Goal: Task Accomplishment & Management: Manage account settings

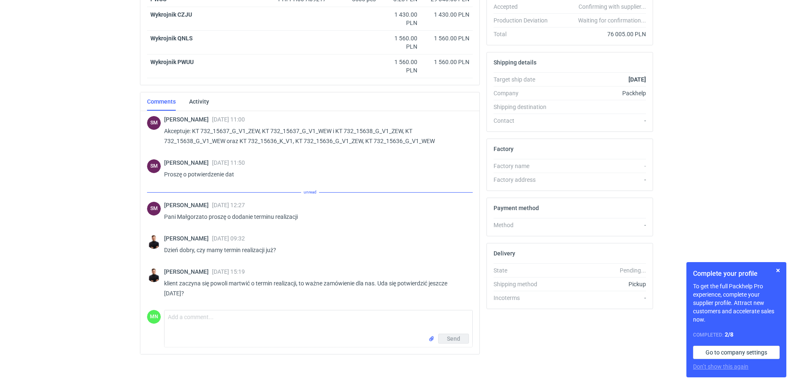
scroll to position [204, 0]
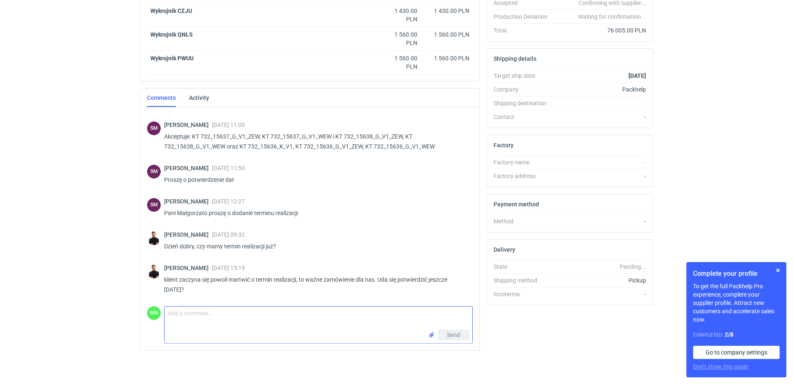
click at [276, 315] on textarea "Comment message" at bounding box center [318, 318] width 308 height 23
type textarea "Panie Tomku, walczymy o termin w drukarni, jutro wrócimy z potwierdzeniem"
click at [452, 335] on span "Send" at bounding box center [453, 335] width 13 height 6
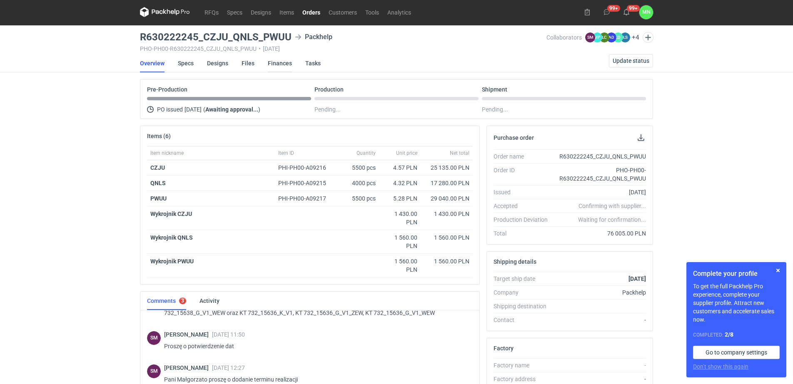
scroll to position [0, 0]
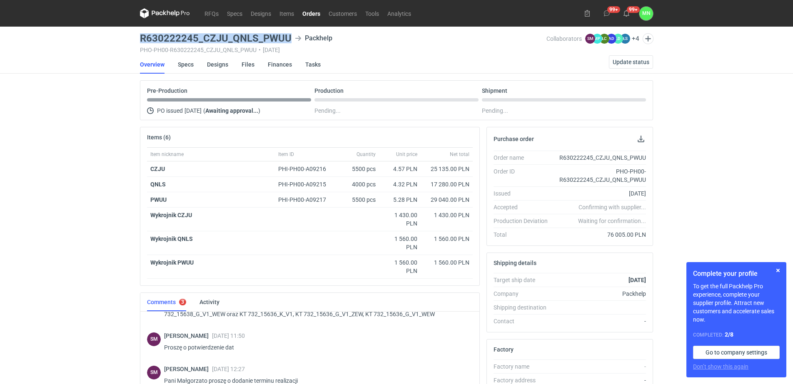
drag, startPoint x: 293, startPoint y: 35, endPoint x: 138, endPoint y: 29, distance: 154.6
click at [138, 29] on main "R630222245_CZJU_QNLS_PWUU Packhelp PHO-PH00-R630222245_CZJU_QNLS_PWUU • 03/10/2…" at bounding box center [396, 308] width 519 height 562
copy h3 "R630222245_CZJU_QNLS_PWUU"
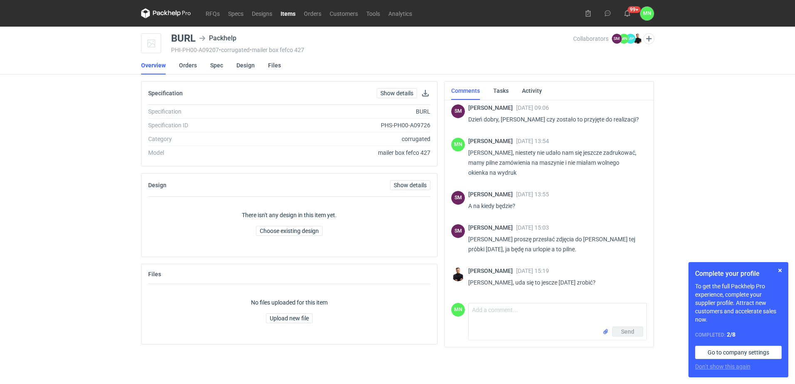
scroll to position [176, 0]
click at [486, 322] on textarea "Comment message" at bounding box center [558, 314] width 178 height 23
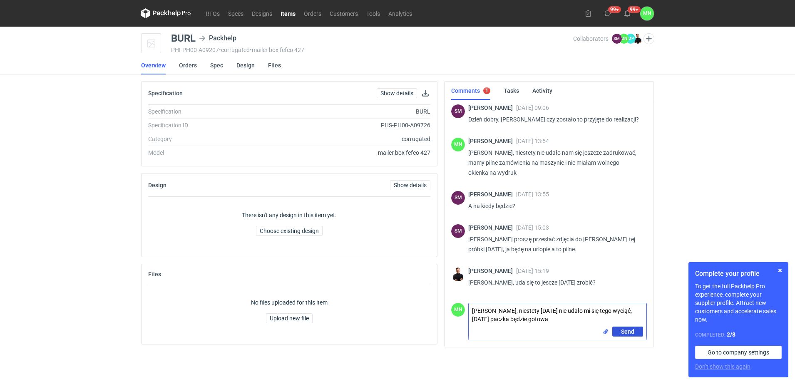
type textarea "Panie Tomku, niestety dzisiaj nie udało mi się tego wyciąć, jutro paczka będzie…"
click at [636, 333] on button "Send" at bounding box center [627, 332] width 31 height 10
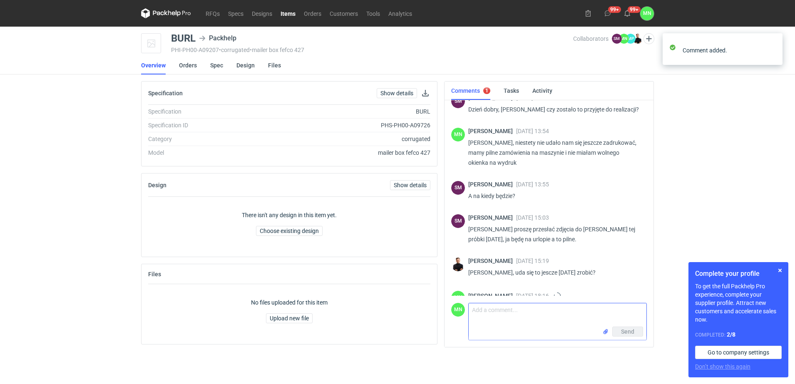
scroll to position [223, 0]
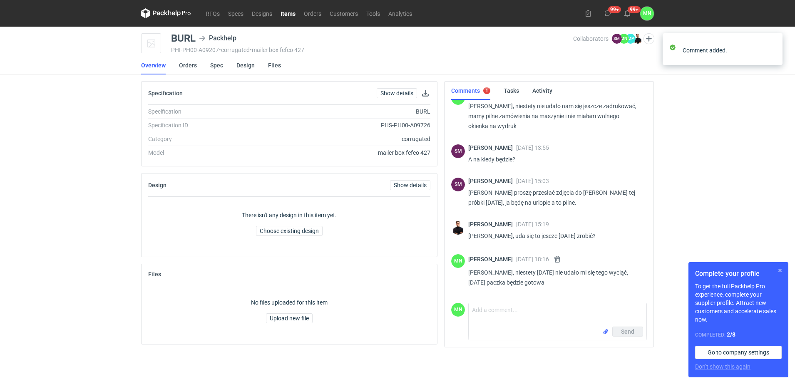
click at [782, 270] on button "button" at bounding box center [780, 271] width 10 height 10
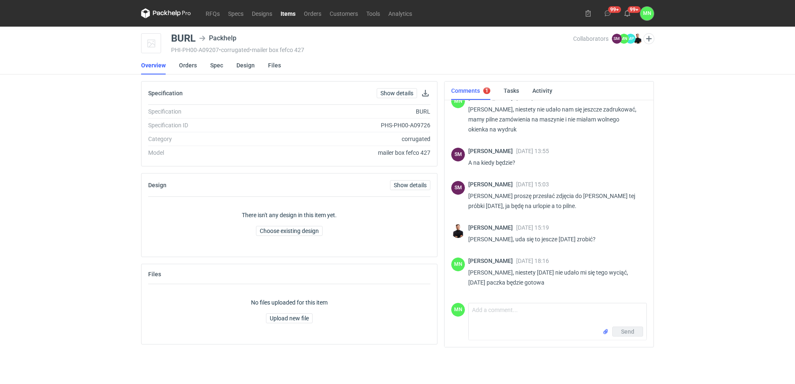
scroll to position [219, 0]
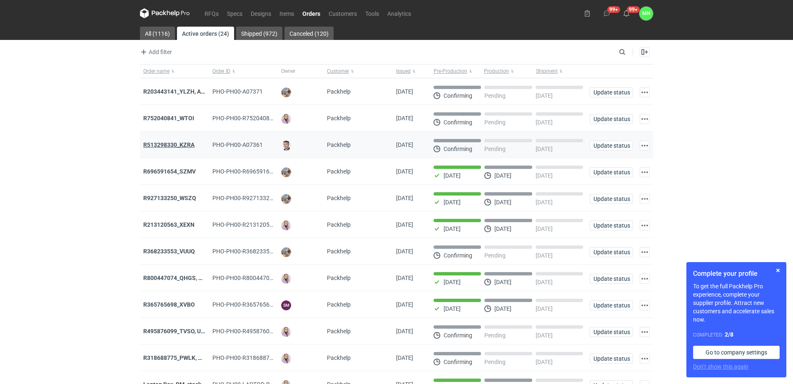
click at [177, 144] on strong "R513298330_KZRA" at bounding box center [168, 145] width 51 height 7
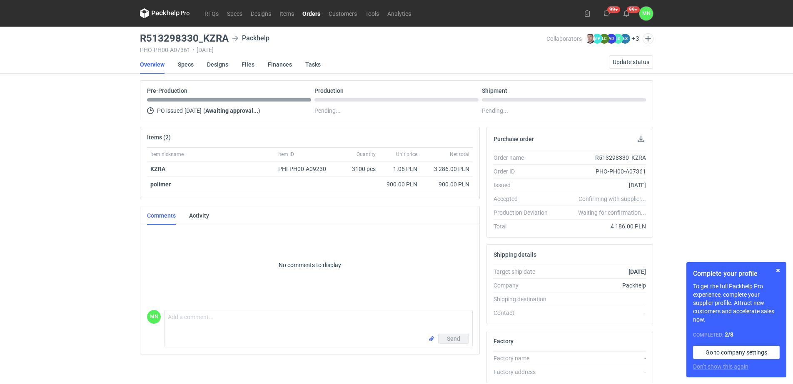
click at [207, 35] on h3 "R513298330_KZRA" at bounding box center [184, 38] width 89 height 10
copy h3 "R513298330_KZRA"
click at [159, 167] on strong "KZRA" at bounding box center [157, 169] width 15 height 7
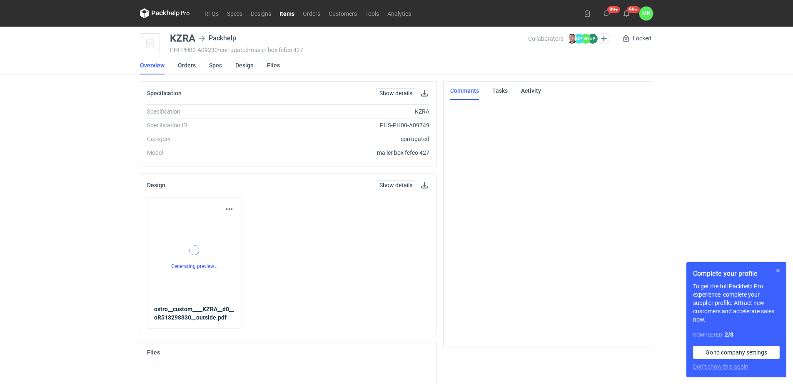
click at [776, 268] on button "button" at bounding box center [778, 271] width 10 height 10
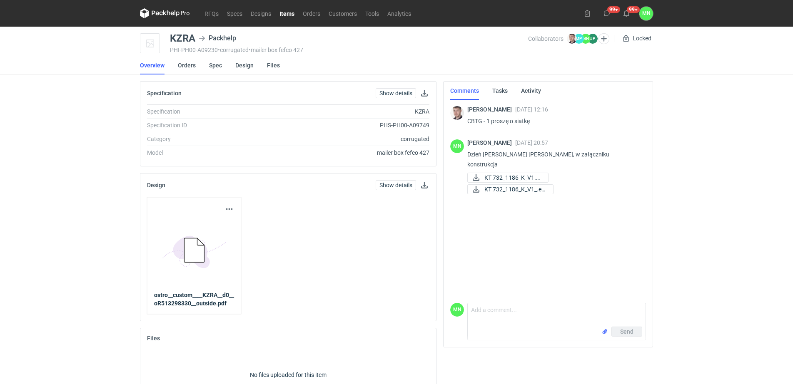
click at [471, 122] on p "CBTG - 1 proszę o siatkę" at bounding box center [553, 121] width 172 height 10
copy p "CBTG"
click at [290, 10] on link "Items" at bounding box center [286, 13] width 23 height 10
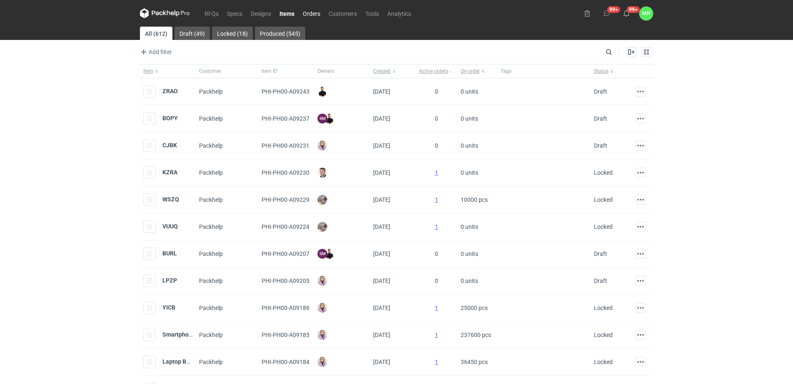
click at [311, 12] on link "Orders" at bounding box center [311, 13] width 26 height 10
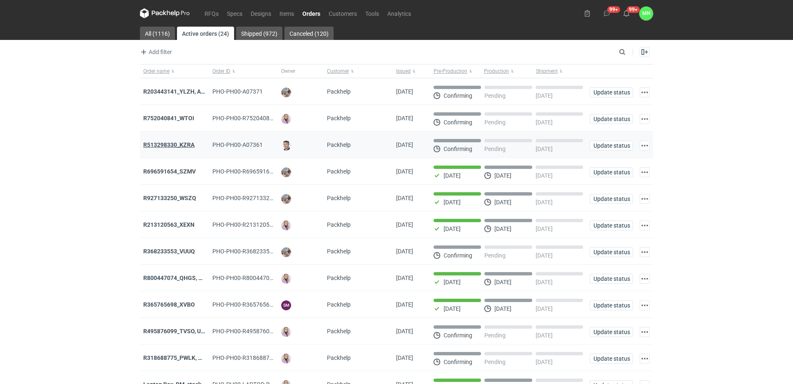
click at [164, 142] on strong "R513298330_KZRA" at bounding box center [168, 145] width 51 height 7
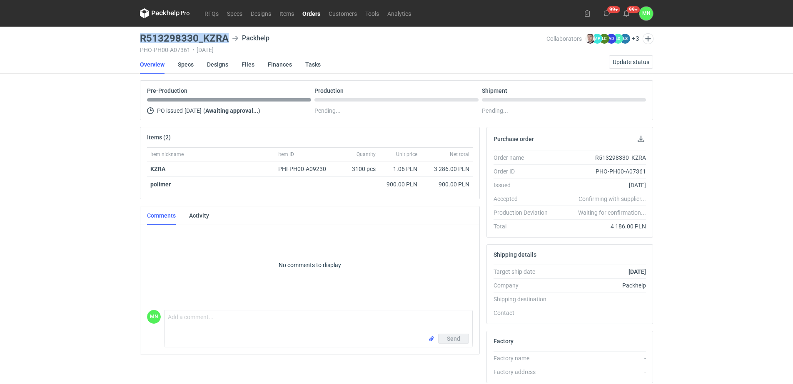
drag, startPoint x: 229, startPoint y: 35, endPoint x: 137, endPoint y: 36, distance: 91.2
click at [137, 36] on main "R513298330_KZRA Packhelp PHO-PH00-A07361 • 10/10/2025 Collaborators Maciej Siko…" at bounding box center [396, 281] width 519 height 508
copy h3 "R513298330_KZRA"
click at [210, 65] on link "Designs" at bounding box center [217, 64] width 21 height 18
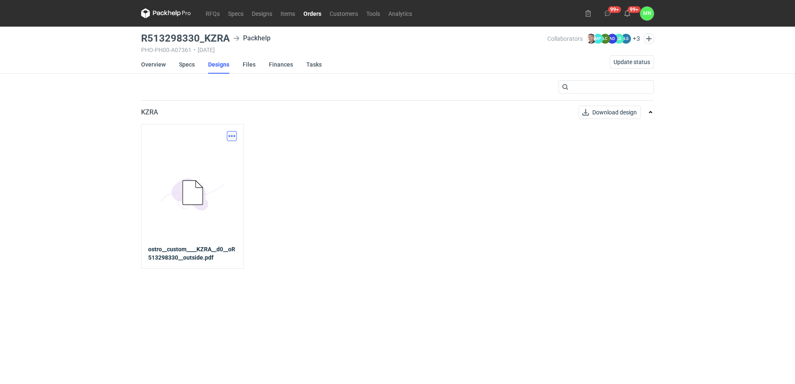
click at [234, 136] on button "button" at bounding box center [232, 136] width 10 height 10
click at [218, 158] on link "Download design part" at bounding box center [195, 154] width 77 height 13
click at [315, 15] on link "Orders" at bounding box center [312, 13] width 26 height 10
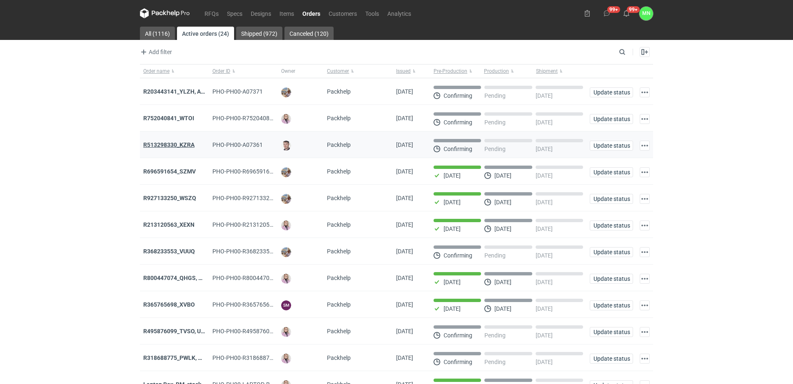
click at [167, 145] on strong "R513298330_KZRA" at bounding box center [168, 145] width 51 height 7
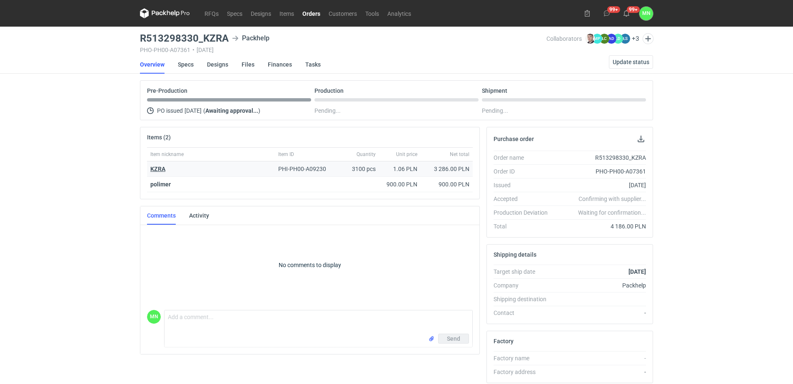
click at [154, 169] on strong "KZRA" at bounding box center [157, 169] width 15 height 7
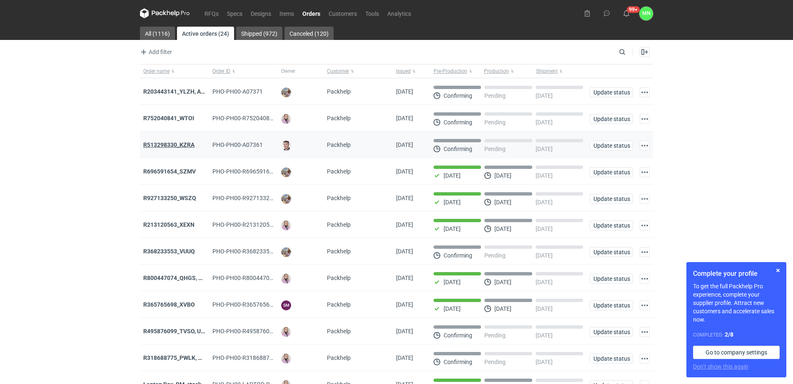
click at [180, 146] on strong "R513298330_KZRA" at bounding box center [168, 145] width 51 height 7
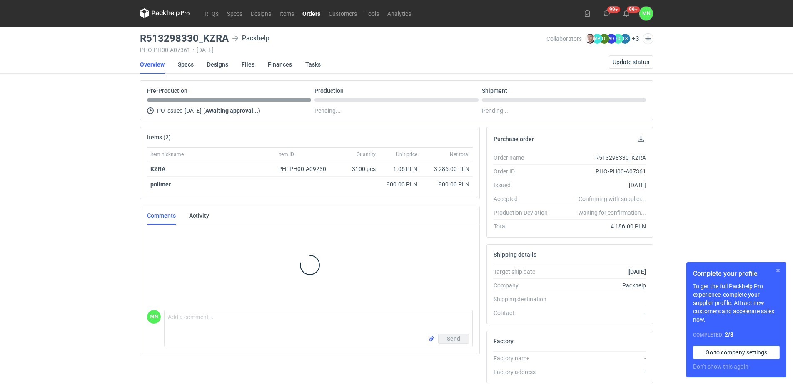
click at [781, 268] on button "button" at bounding box center [778, 271] width 10 height 10
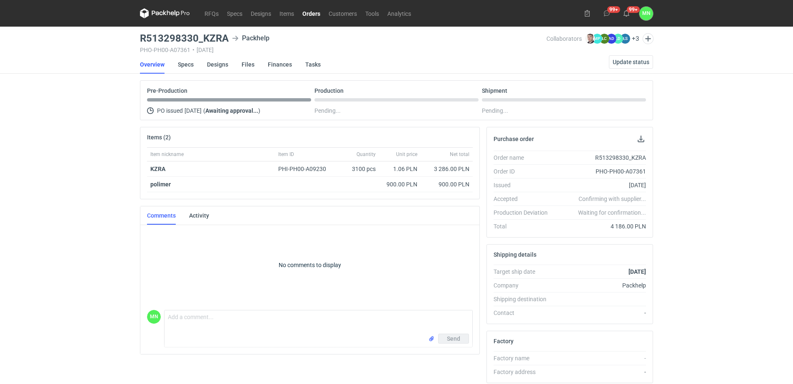
click at [308, 13] on link "Orders" at bounding box center [311, 13] width 26 height 10
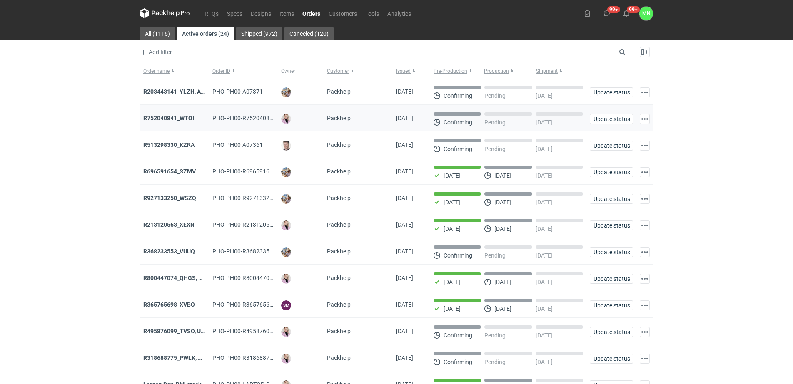
click at [174, 116] on strong "R752040841_WTOI" at bounding box center [168, 118] width 51 height 7
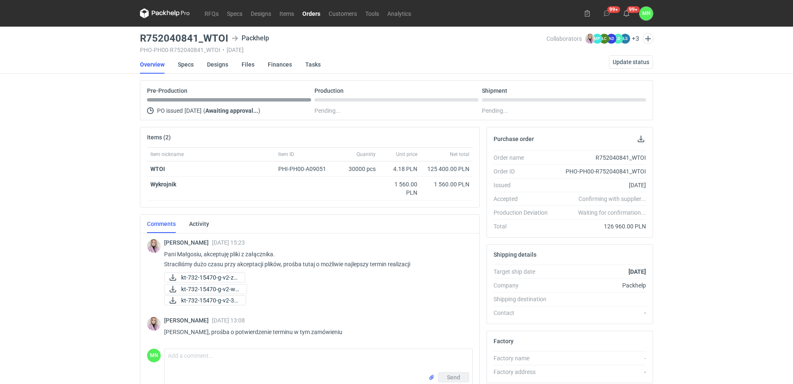
click at [301, 11] on link "Orders" at bounding box center [311, 13] width 26 height 10
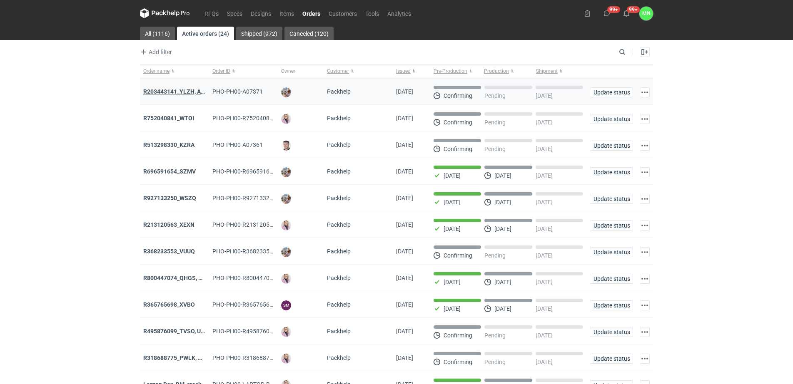
click at [168, 91] on strong "R203443141_YLZH, AHYW" at bounding box center [178, 91] width 70 height 7
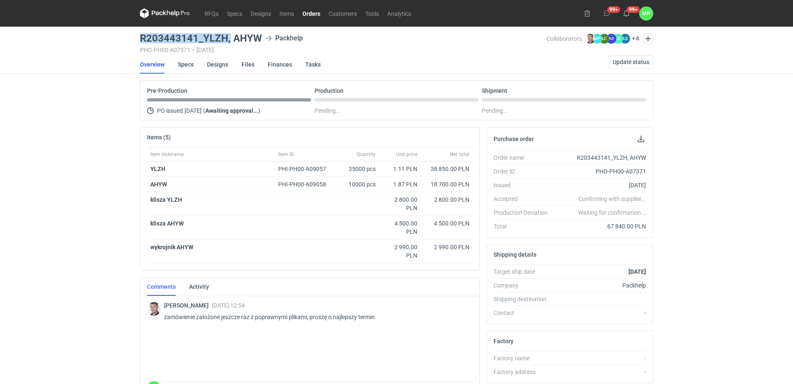
drag, startPoint x: 229, startPoint y: 37, endPoint x: 140, endPoint y: 33, distance: 88.8
click at [140, 33] on h3 "R203443141_YLZH, AHYW" at bounding box center [201, 38] width 122 height 10
copy h3 "R203443141_YLZH,"
click at [222, 63] on link "Designs" at bounding box center [217, 64] width 21 height 18
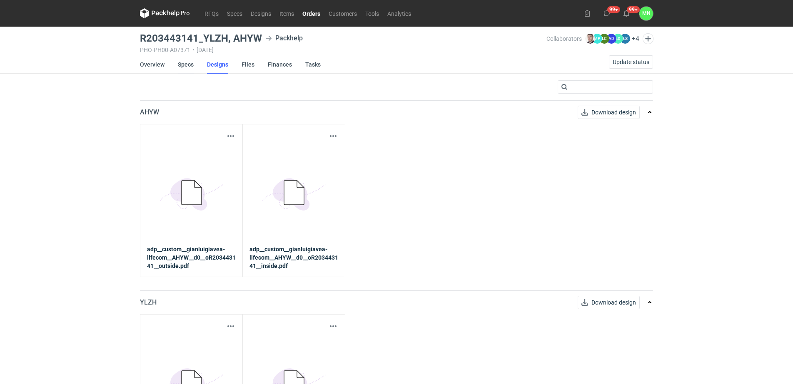
click at [186, 67] on link "Specs" at bounding box center [186, 64] width 16 height 18
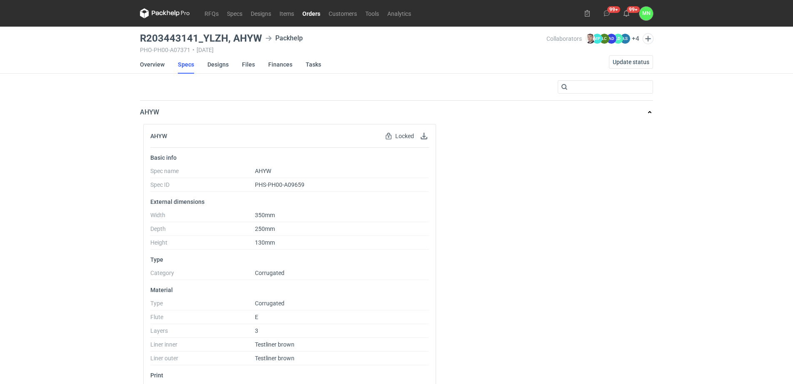
click at [307, 18] on link "Orders" at bounding box center [311, 13] width 26 height 10
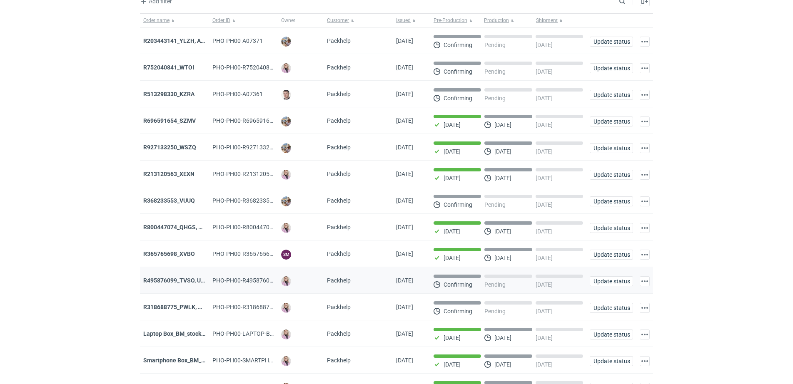
scroll to position [52, 0]
click at [184, 278] on div "R495876099_TVSO, UQHI" at bounding box center [174, 279] width 62 height 8
click at [184, 281] on strong "R495876099_TVSO, UQHI" at bounding box center [176, 279] width 67 height 7
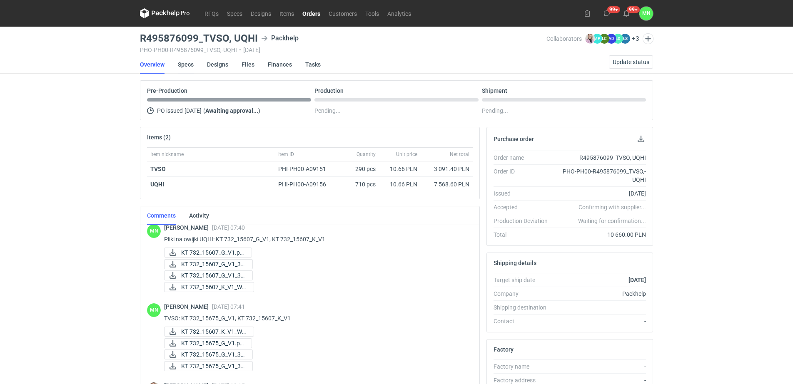
click at [190, 62] on link "Specs" at bounding box center [186, 64] width 16 height 18
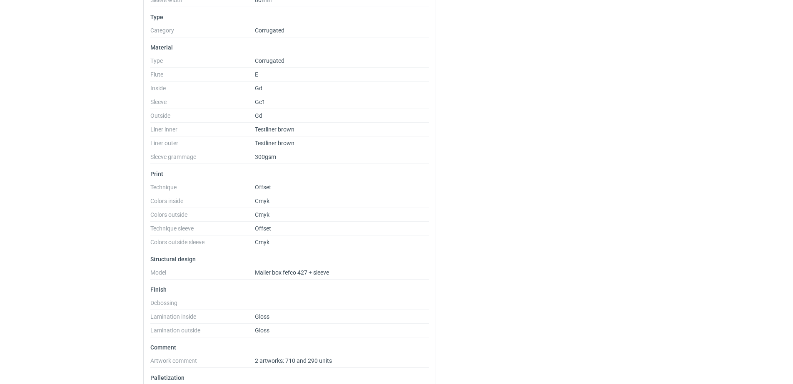
scroll to position [260, 0]
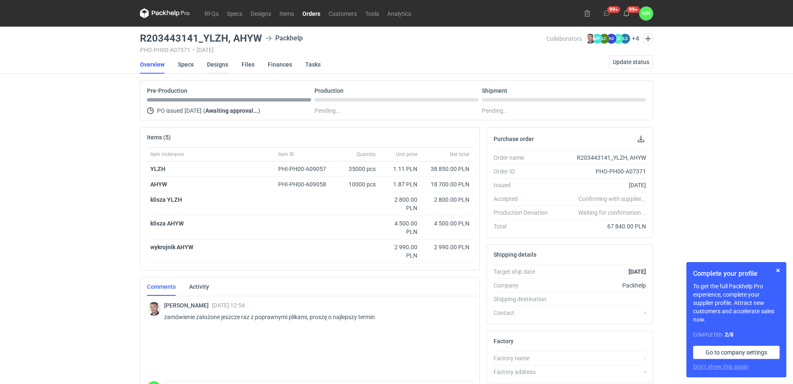
click at [224, 63] on link "Designs" at bounding box center [217, 64] width 21 height 18
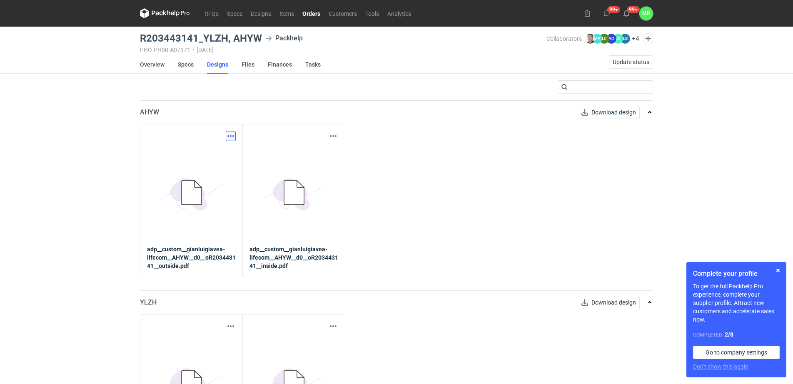
click at [228, 135] on button "button" at bounding box center [231, 136] width 10 height 10
click at [220, 154] on link "Download design part" at bounding box center [194, 154] width 77 height 13
click at [434, 245] on div "Download design part 5BD5AC33-3523-40E7-9262-1BFF0AD53D48@1x adp__custom__gianl…" at bounding box center [396, 200] width 513 height 153
click at [224, 325] on div "Download design part" at bounding box center [191, 326] width 89 height 10
click at [229, 326] on button "button" at bounding box center [231, 326] width 10 height 10
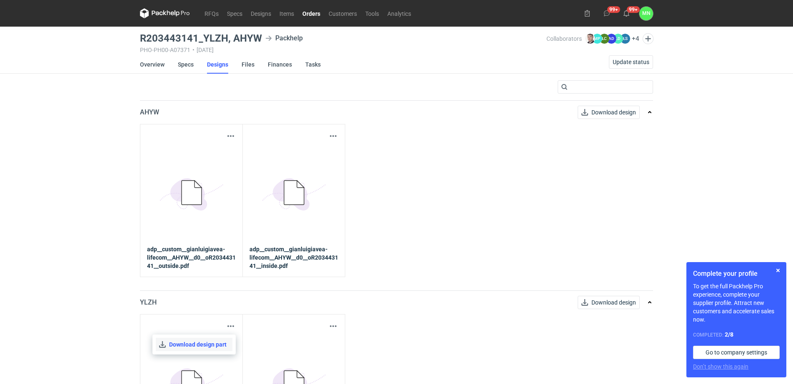
click at [220, 346] on link "Download design part" at bounding box center [194, 344] width 77 height 13
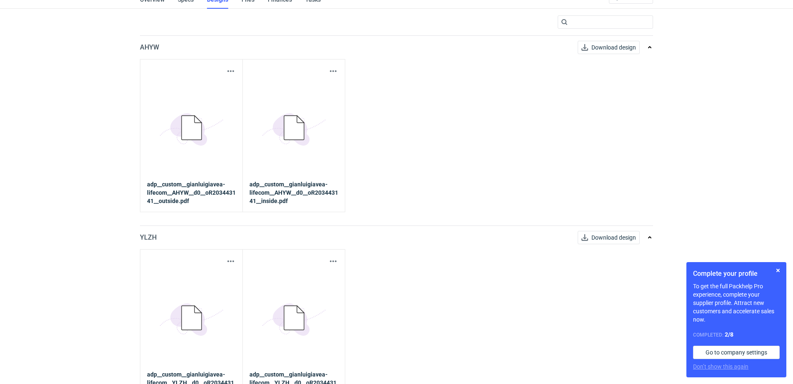
scroll to position [83, 0]
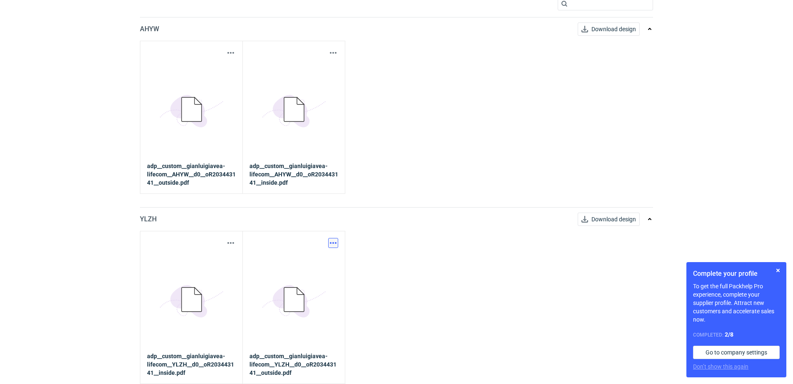
click at [338, 244] on button "button" at bounding box center [333, 243] width 10 height 10
click at [291, 262] on link "Download design part" at bounding box center [296, 261] width 77 height 13
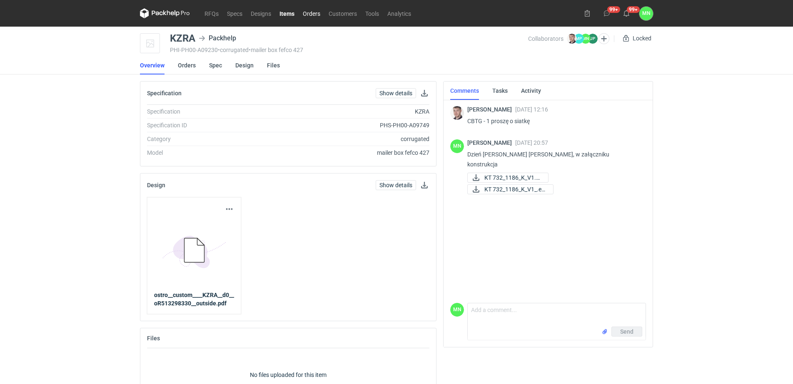
click at [315, 13] on link "Orders" at bounding box center [311, 13] width 26 height 10
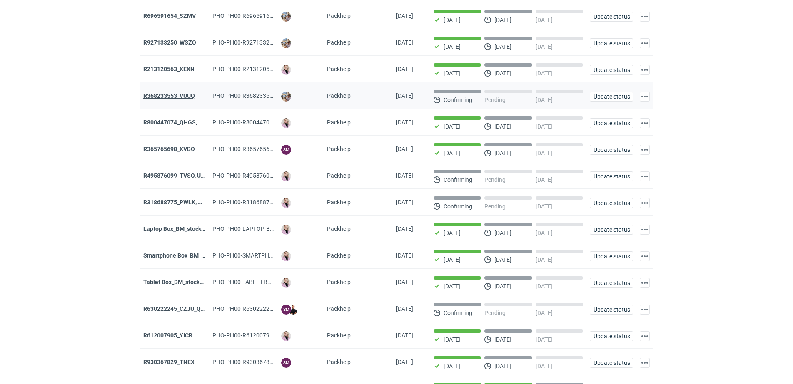
scroll to position [156, 0]
click at [179, 205] on strong "R318688775_PWLK, WTKU" at bounding box center [178, 202] width 71 height 7
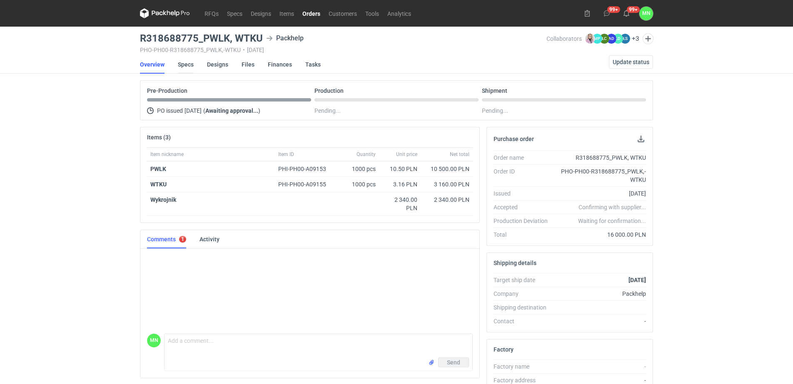
click at [189, 64] on link "Specs" at bounding box center [186, 64] width 16 height 18
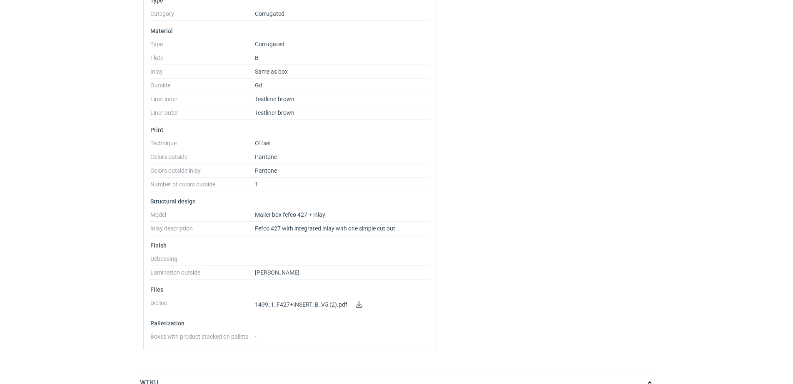
scroll to position [260, 0]
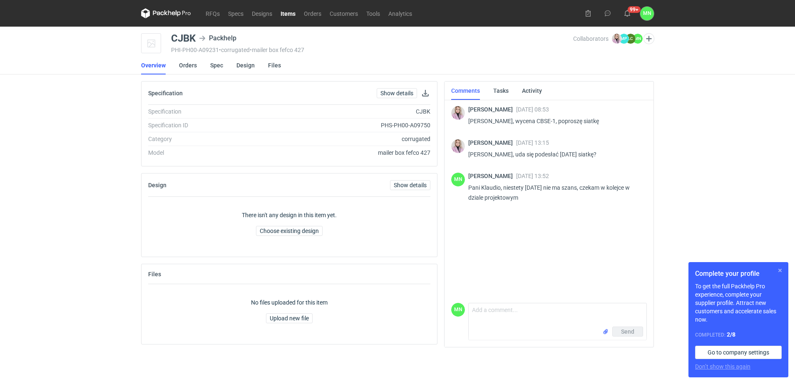
click at [781, 271] on button "button" at bounding box center [780, 271] width 10 height 10
